Goal: Task Accomplishment & Management: Manage account settings

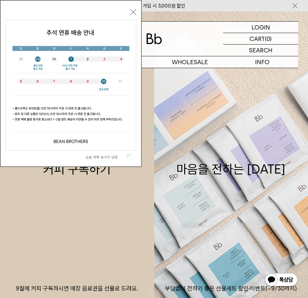
click at [133, 11] on button "닫기" at bounding box center [133, 12] width 6 height 6
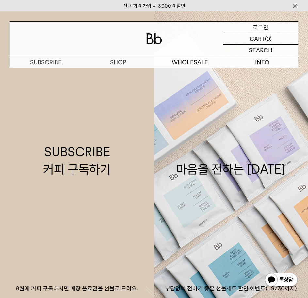
click at [249, 26] on div "LOGIN 로그인" at bounding box center [260, 27] width 75 height 11
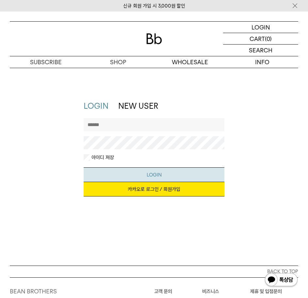
click at [160, 175] on button "LOGIN" at bounding box center [154, 174] width 141 height 15
click at [164, 188] on link "카카오로 로그인 / 회원가입" at bounding box center [154, 189] width 141 height 14
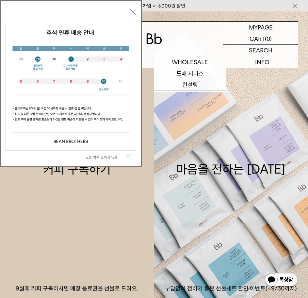
click at [134, 14] on button "닫기" at bounding box center [133, 12] width 6 height 6
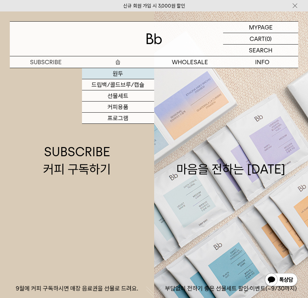
click at [121, 72] on link "원두" at bounding box center [118, 73] width 72 height 11
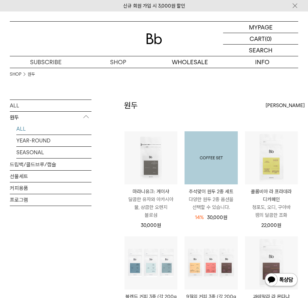
click at [218, 166] on img at bounding box center [211, 157] width 53 height 53
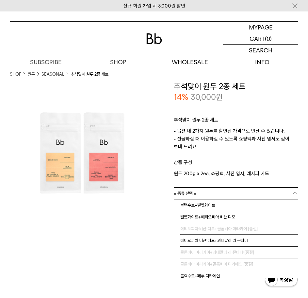
click at [222, 190] on link "= 종류 선택 =" at bounding box center [236, 192] width 125 height 11
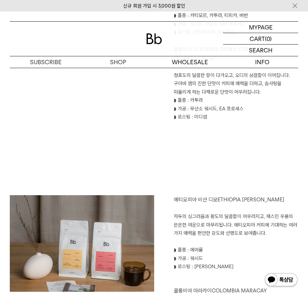
scroll to position [458, 0]
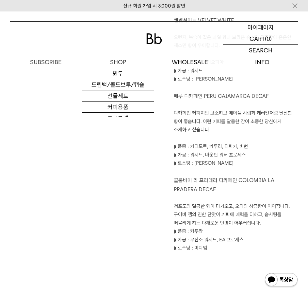
click at [258, 29] on p "마이페이지" at bounding box center [261, 27] width 26 height 11
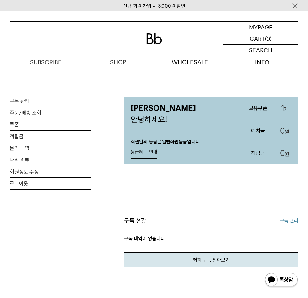
scroll to position [98, 0]
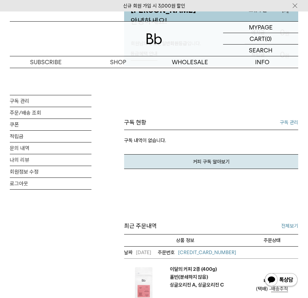
click at [288, 120] on link "구독 관리" at bounding box center [289, 122] width 18 height 8
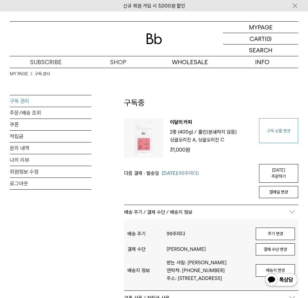
click at [282, 130] on link "구독 상품 변경" at bounding box center [278, 130] width 39 height 25
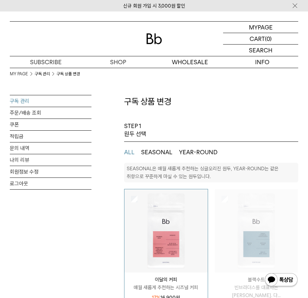
select select "**"
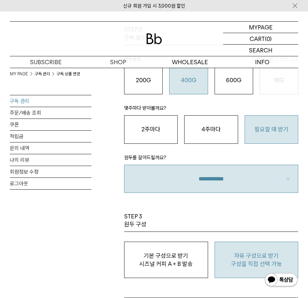
scroll to position [654, 0]
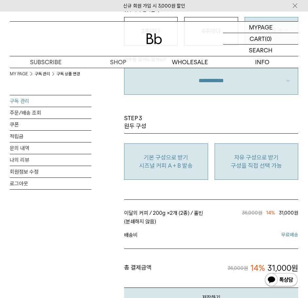
click at [193, 159] on p "기본 구성으로 받기" at bounding box center [166, 157] width 77 height 8
click at [262, 162] on p "구성을 직접 선택 가능" at bounding box center [256, 166] width 77 height 8
type input "*"
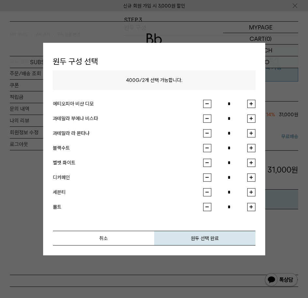
scroll to position [687, 0]
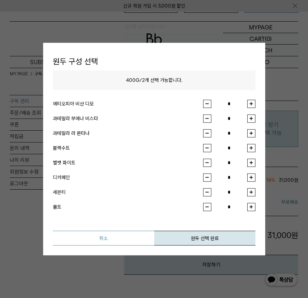
click at [119, 240] on button "취소" at bounding box center [103, 237] width 101 height 15
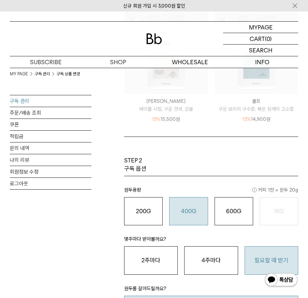
scroll to position [294, 0]
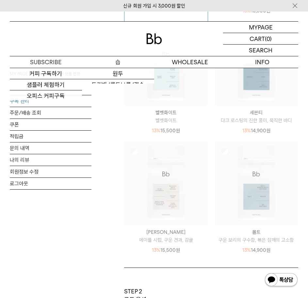
click at [107, 62] on p "숍" at bounding box center [118, 61] width 72 height 11
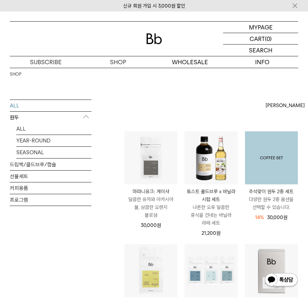
click at [279, 147] on img at bounding box center [271, 157] width 53 height 53
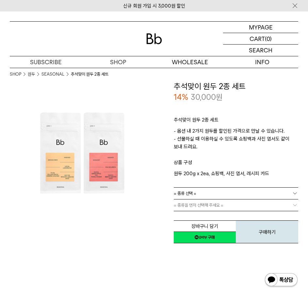
click at [213, 193] on link "= 종류 선택 =" at bounding box center [236, 192] width 125 height 11
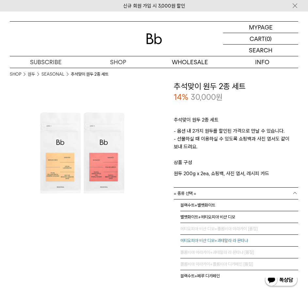
click at [255, 241] on li "에티오피아 비샨 디모+과테말라 라 몬타냐" at bounding box center [239, 240] width 118 height 12
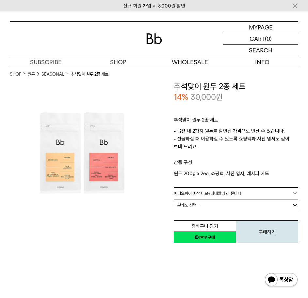
click at [216, 201] on link "= 분쇄도 선택 =" at bounding box center [236, 204] width 125 height 11
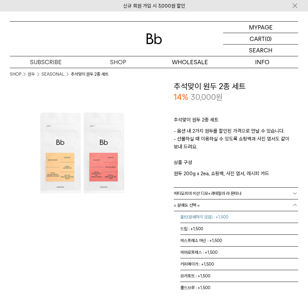
click at [232, 219] on li "홀빈(분쇄하지 않음) : +1,500" at bounding box center [239, 217] width 118 height 12
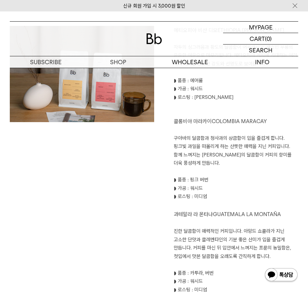
scroll to position [883, 0]
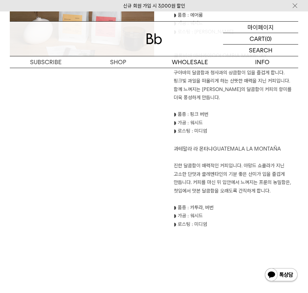
click at [261, 26] on p "마이페이지" at bounding box center [261, 27] width 26 height 11
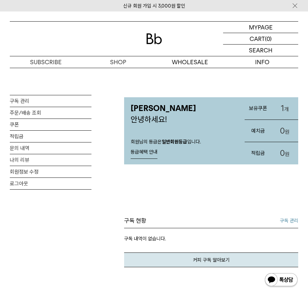
click at [295, 220] on link "구독 관리" at bounding box center [289, 220] width 18 height 8
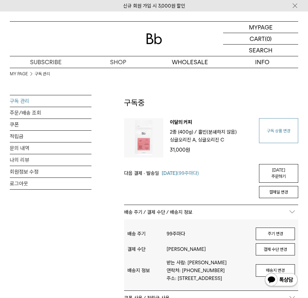
click at [282, 125] on link "구독 상품 변경" at bounding box center [278, 130] width 39 height 25
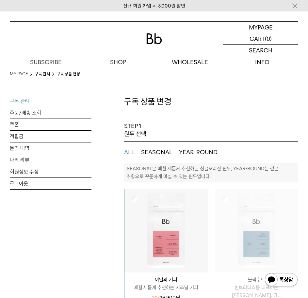
select select "**"
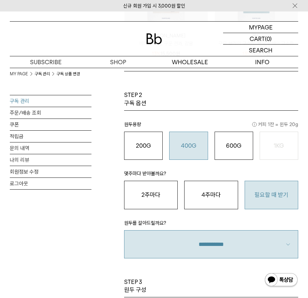
scroll to position [621, 0]
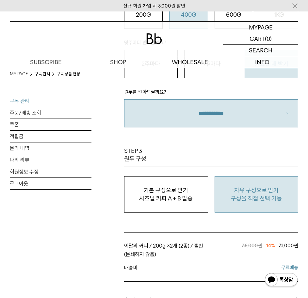
click at [249, 204] on button "자유 구성으로 받기 구성을 직접 선택 가능" at bounding box center [257, 194] width 84 height 36
type input "*"
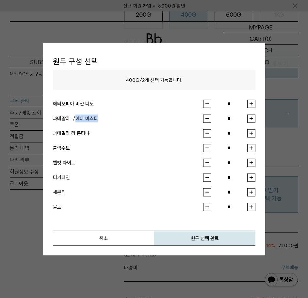
drag, startPoint x: 75, startPoint y: 118, endPoint x: 106, endPoint y: 123, distance: 31.1
click at [106, 123] on li "과테말라 부에나 비스타 *" at bounding box center [154, 121] width 203 height 15
drag, startPoint x: 95, startPoint y: 133, endPoint x: 66, endPoint y: 132, distance: 29.8
click at [66, 133] on div "과테말라 라 몬타냐" at bounding box center [128, 133] width 150 height 8
click at [120, 237] on button "취소" at bounding box center [103, 237] width 101 height 15
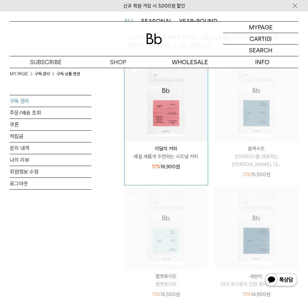
scroll to position [0, 0]
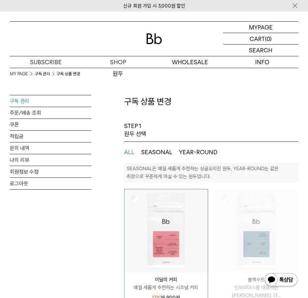
click at [162, 39] on img at bounding box center [154, 38] width 16 height 11
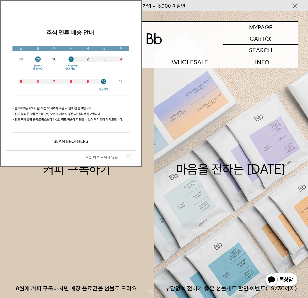
click at [131, 12] on button "닫기" at bounding box center [133, 12] width 6 height 6
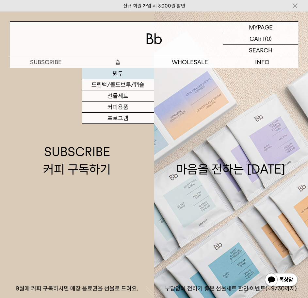
click at [117, 75] on link "원두" at bounding box center [118, 73] width 72 height 11
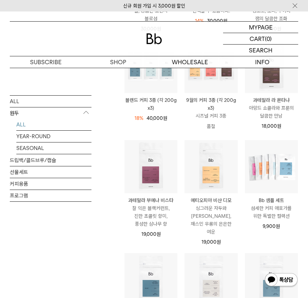
scroll to position [163, 0]
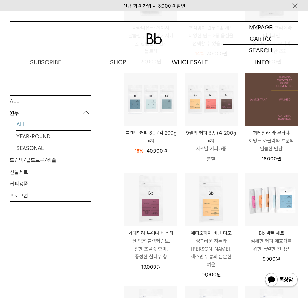
click at [277, 99] on img at bounding box center [271, 99] width 53 height 53
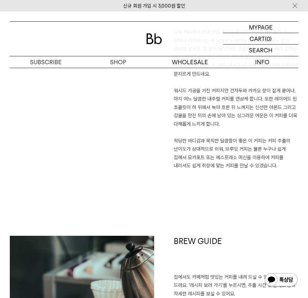
scroll to position [589, 0]
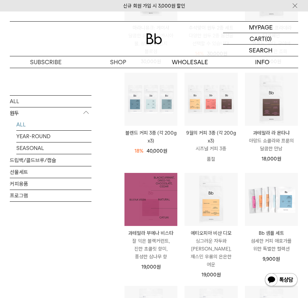
click at [138, 200] on img at bounding box center [151, 199] width 53 height 53
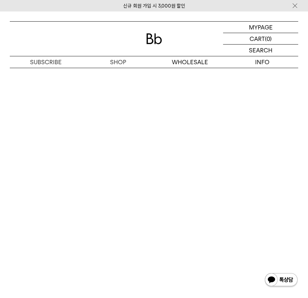
scroll to position [1469, 0]
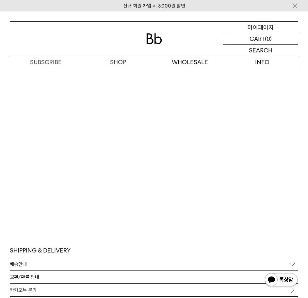
click at [264, 26] on p "마이페이지" at bounding box center [261, 27] width 26 height 11
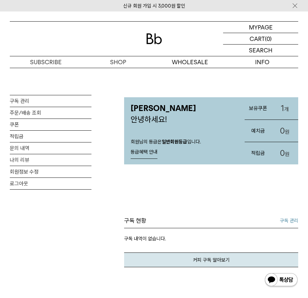
click at [283, 222] on link "구독 관리" at bounding box center [289, 220] width 18 height 8
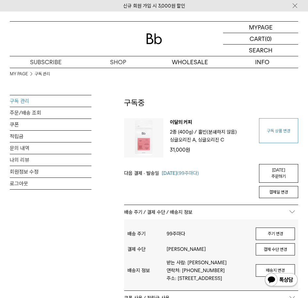
click at [275, 134] on link "구독 상품 변경" at bounding box center [278, 130] width 39 height 25
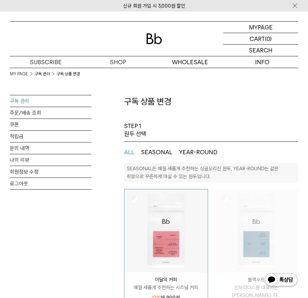
select select "**"
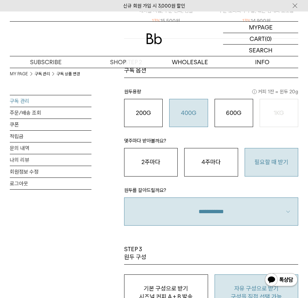
scroll to position [589, 0]
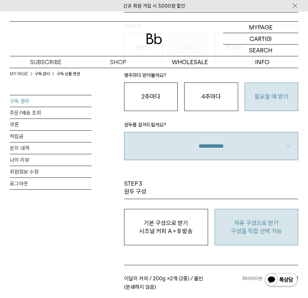
click at [263, 224] on p "자유 구성으로 받기" at bounding box center [256, 223] width 77 height 8
type input "*"
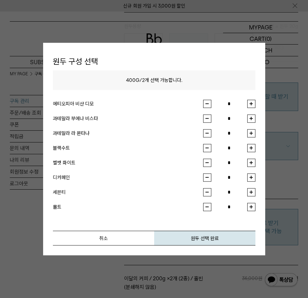
click at [251, 119] on button "button" at bounding box center [252, 118] width 8 height 8
type input "*"
click at [253, 133] on button "button" at bounding box center [252, 133] width 8 height 8
type input "*"
click at [205, 239] on button "원두 선택 완료" at bounding box center [204, 237] width 101 height 15
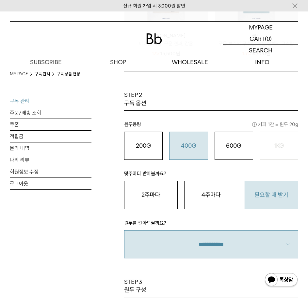
scroll to position [654, 0]
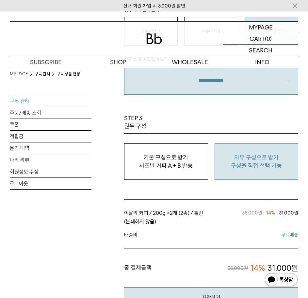
click at [260, 162] on p "구성을 직접 선택 가능" at bounding box center [256, 166] width 77 height 8
type input "*"
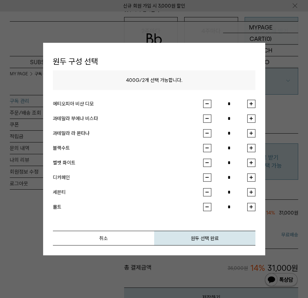
click at [251, 119] on button "button" at bounding box center [252, 118] width 8 height 8
type input "*"
click at [252, 133] on button "button" at bounding box center [252, 133] width 8 height 8
type input "*"
click at [209, 240] on button "원두 선택 완료" at bounding box center [204, 237] width 101 height 15
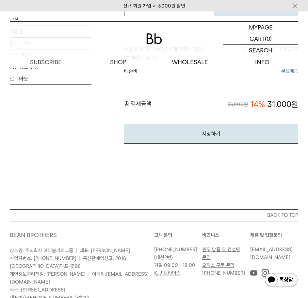
scroll to position [850, 0]
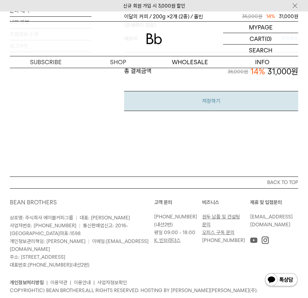
click at [223, 99] on button "저장하기" at bounding box center [211, 101] width 174 height 20
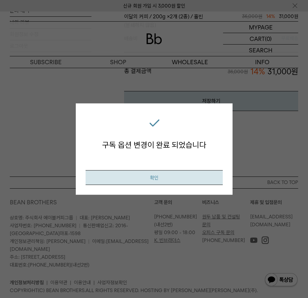
click at [172, 177] on button "확인" at bounding box center [154, 177] width 137 height 15
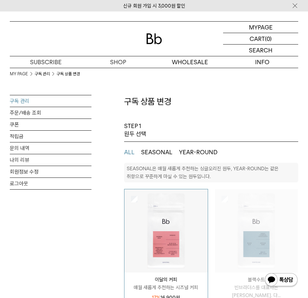
select select "**"
click at [27, 99] on link "구독 관리" at bounding box center [51, 100] width 82 height 11
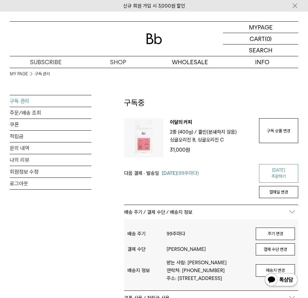
click at [287, 170] on link "[DATE] 주문하기" at bounding box center [278, 173] width 39 height 19
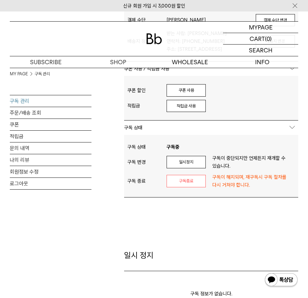
scroll to position [98, 0]
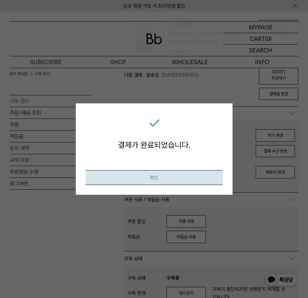
click at [165, 180] on button "확인" at bounding box center [154, 177] width 137 height 15
